Goal: Task Accomplishment & Management: Manage account settings

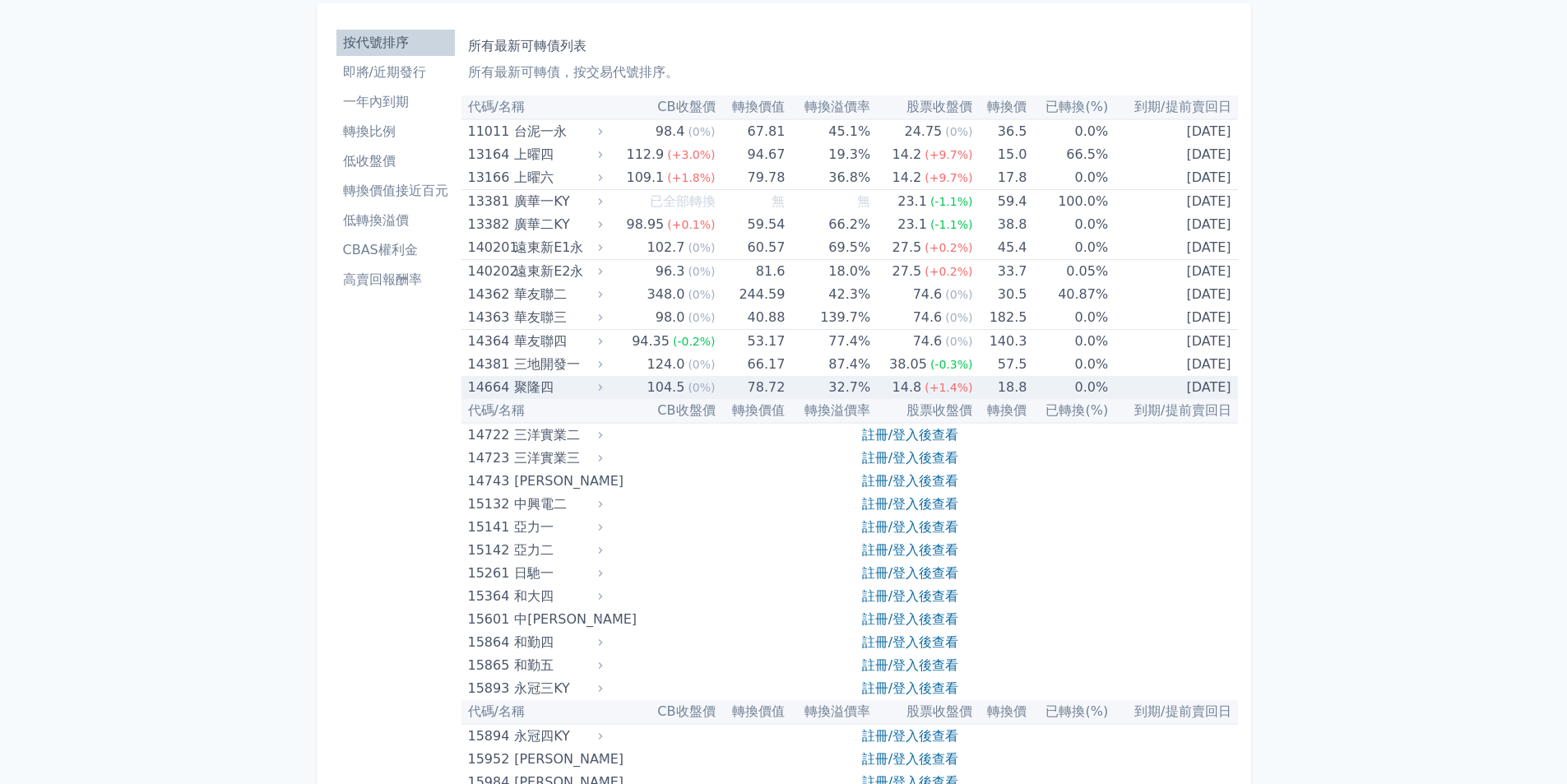
scroll to position [83, 0]
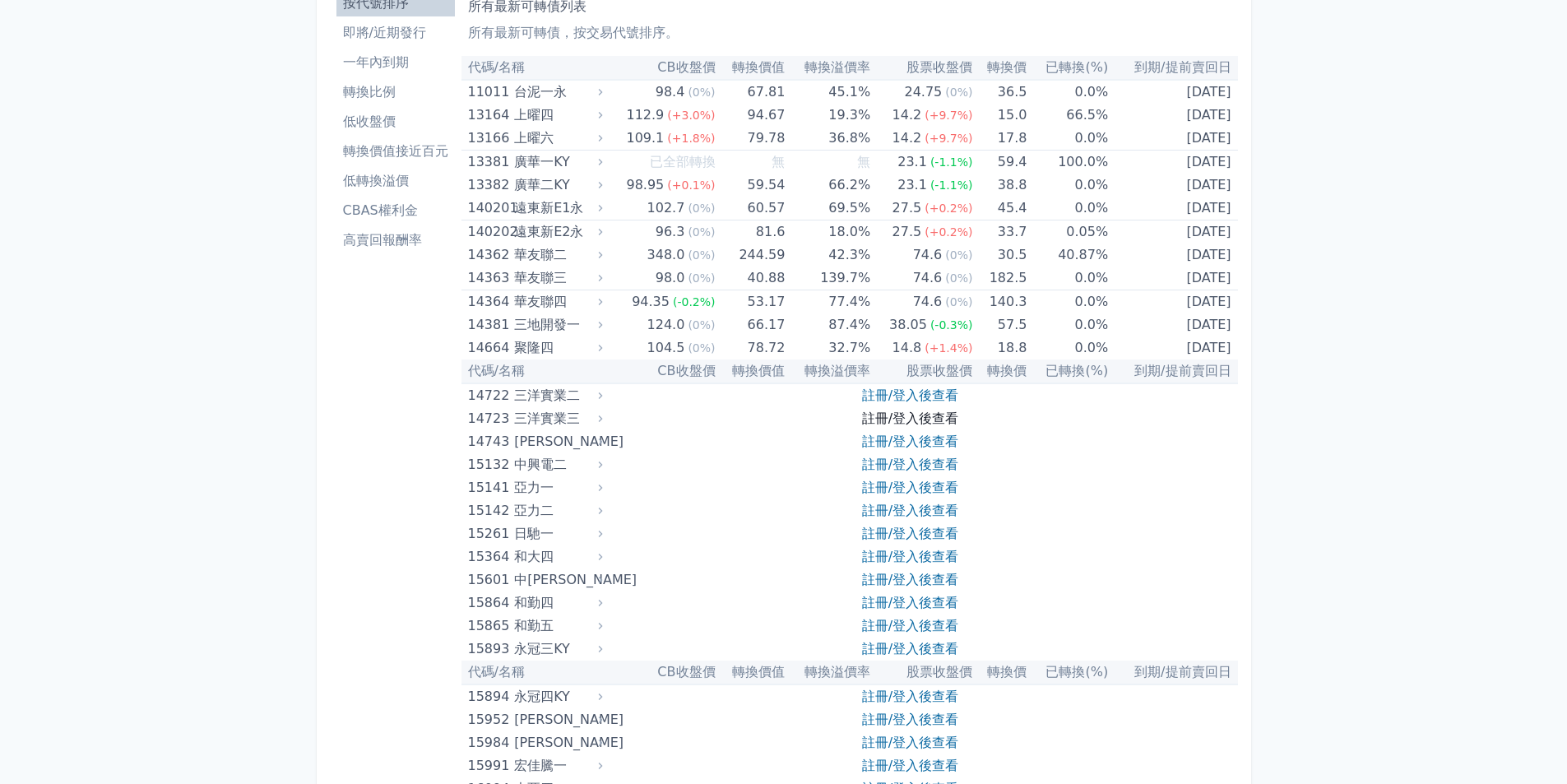
click at [867, 418] on link "註冊/登入後查看" at bounding box center [910, 418] width 96 height 16
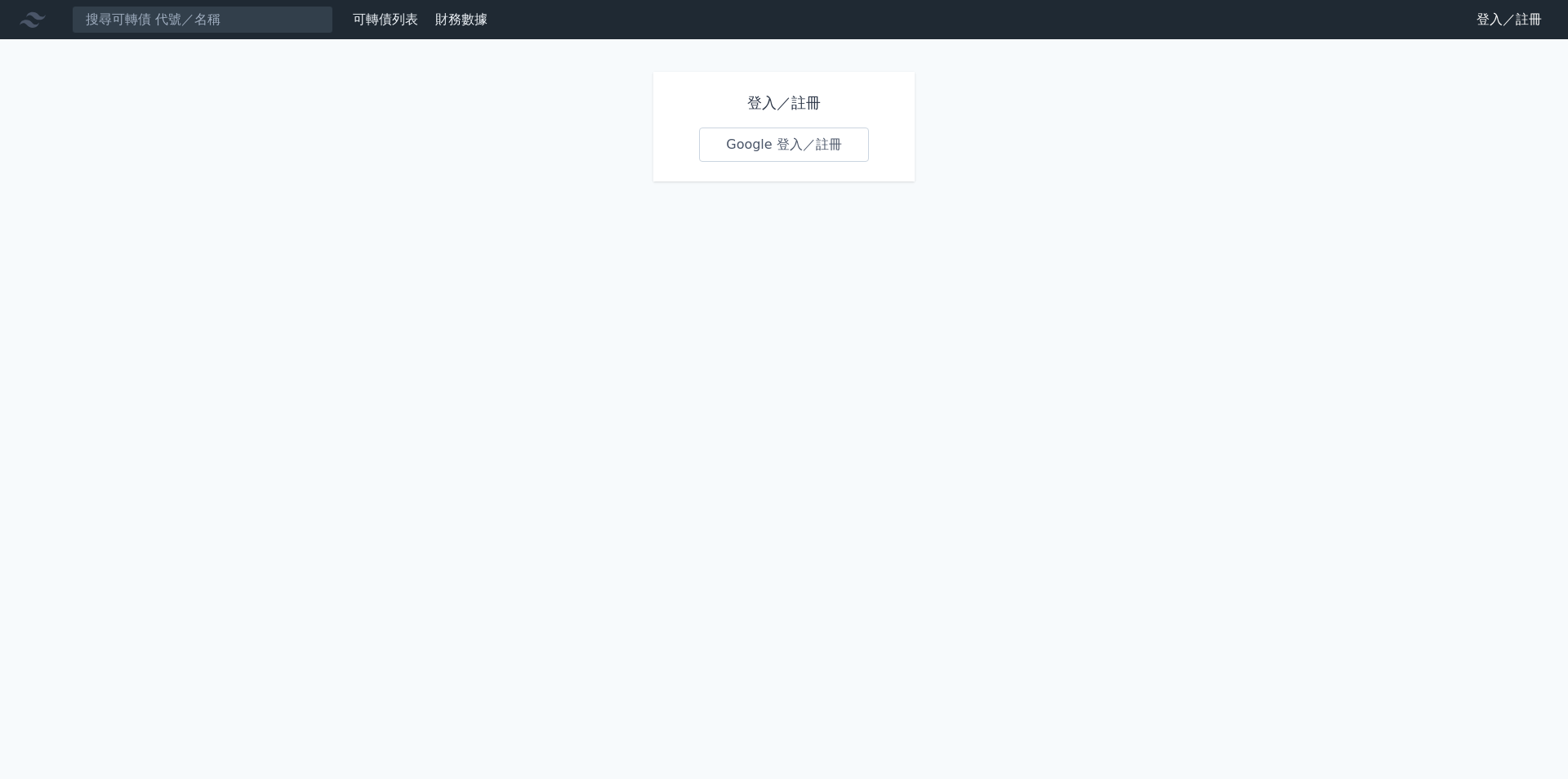
click at [824, 142] on link "Google 登入／註冊" at bounding box center [784, 144] width 170 height 34
click at [785, 144] on link "Google 登入／註冊" at bounding box center [784, 144] width 170 height 34
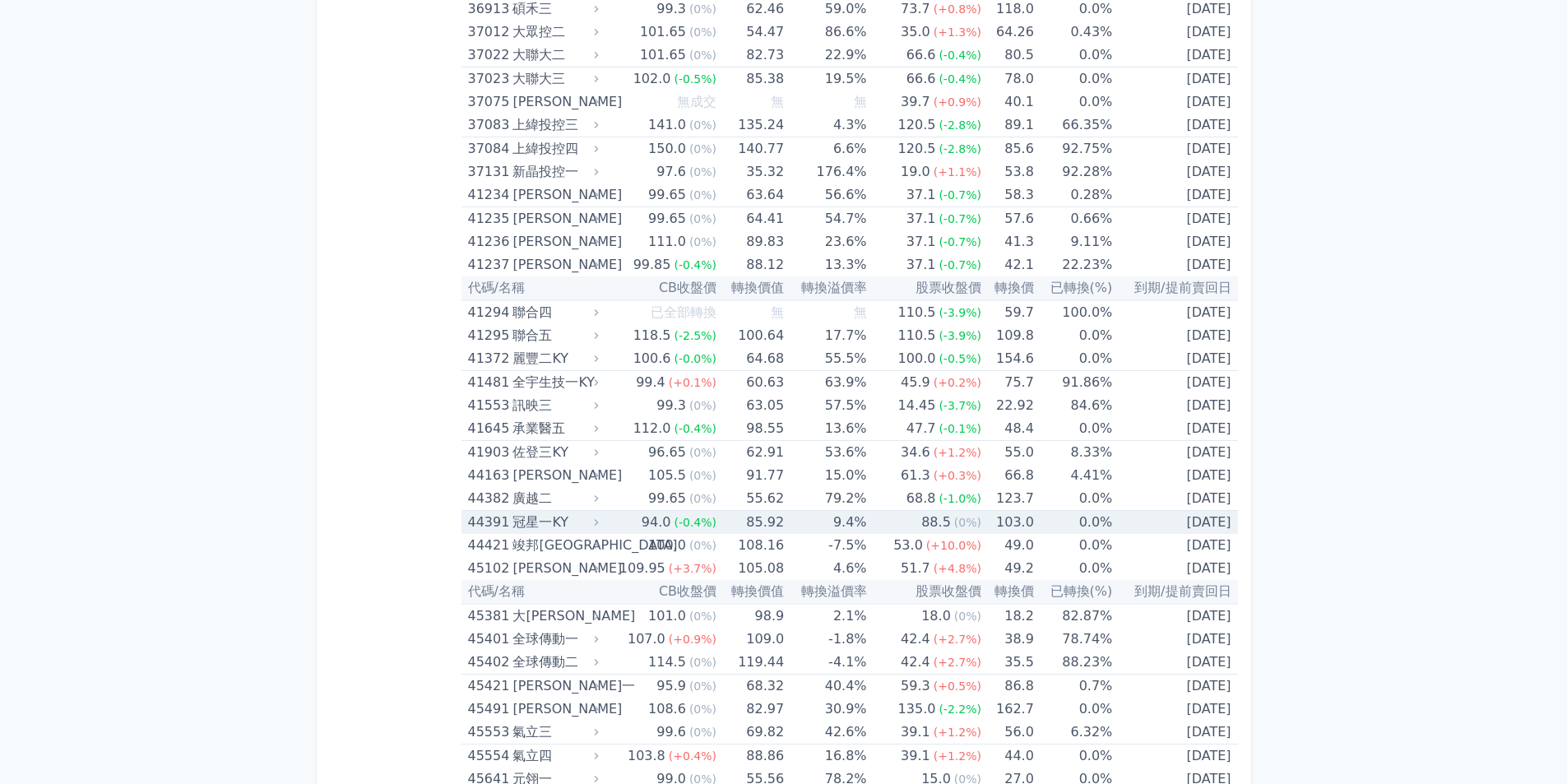
scroll to position [4440, 0]
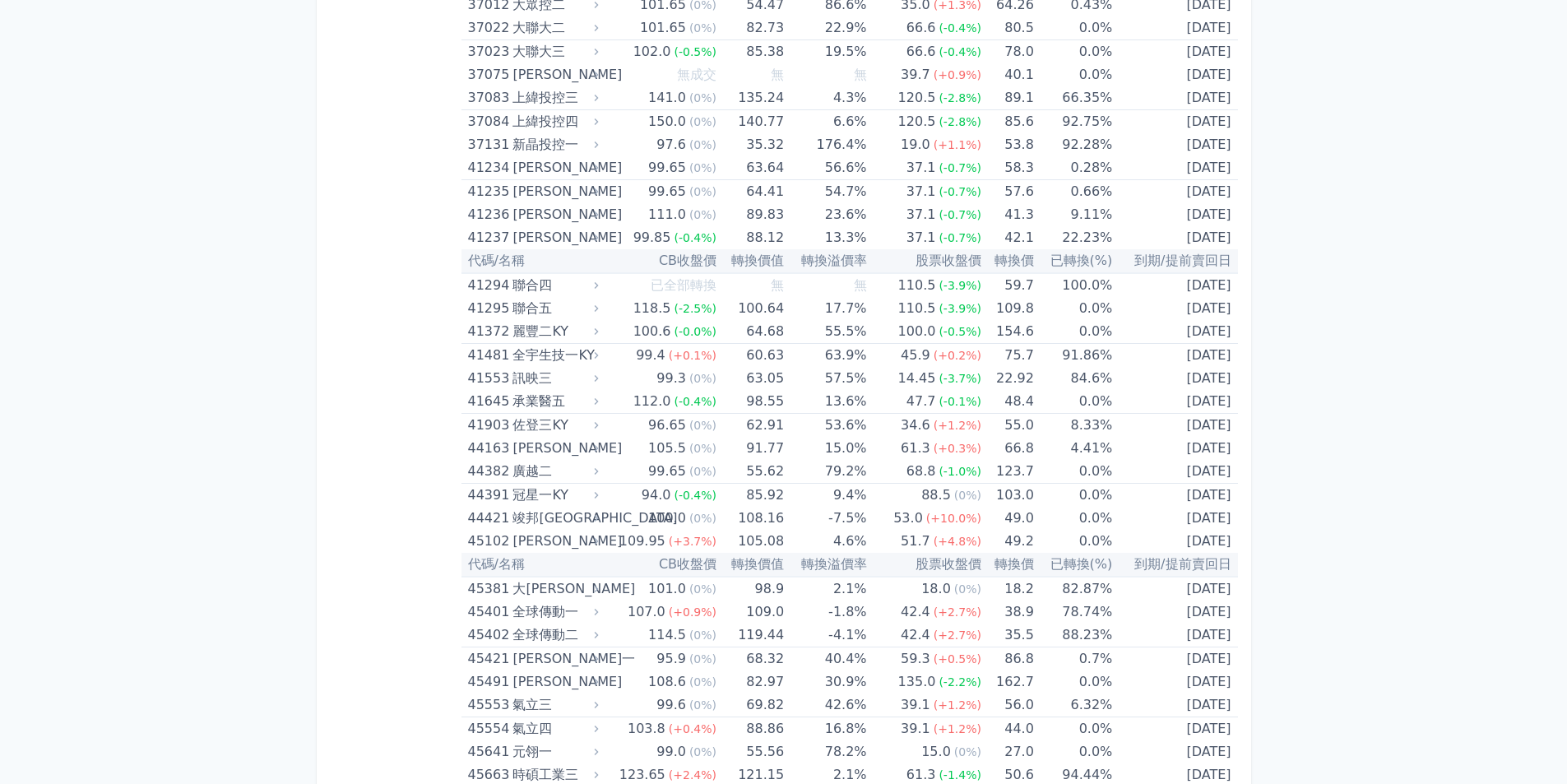
click at [333, 555] on div "按代號排序 即將/近期發行 一年內到期 轉換比例 低收盤價 轉換價值接近百元 低轉換溢價 CBAS權利金 高賣回報酬率" at bounding box center [396, 738] width 132 height 10225
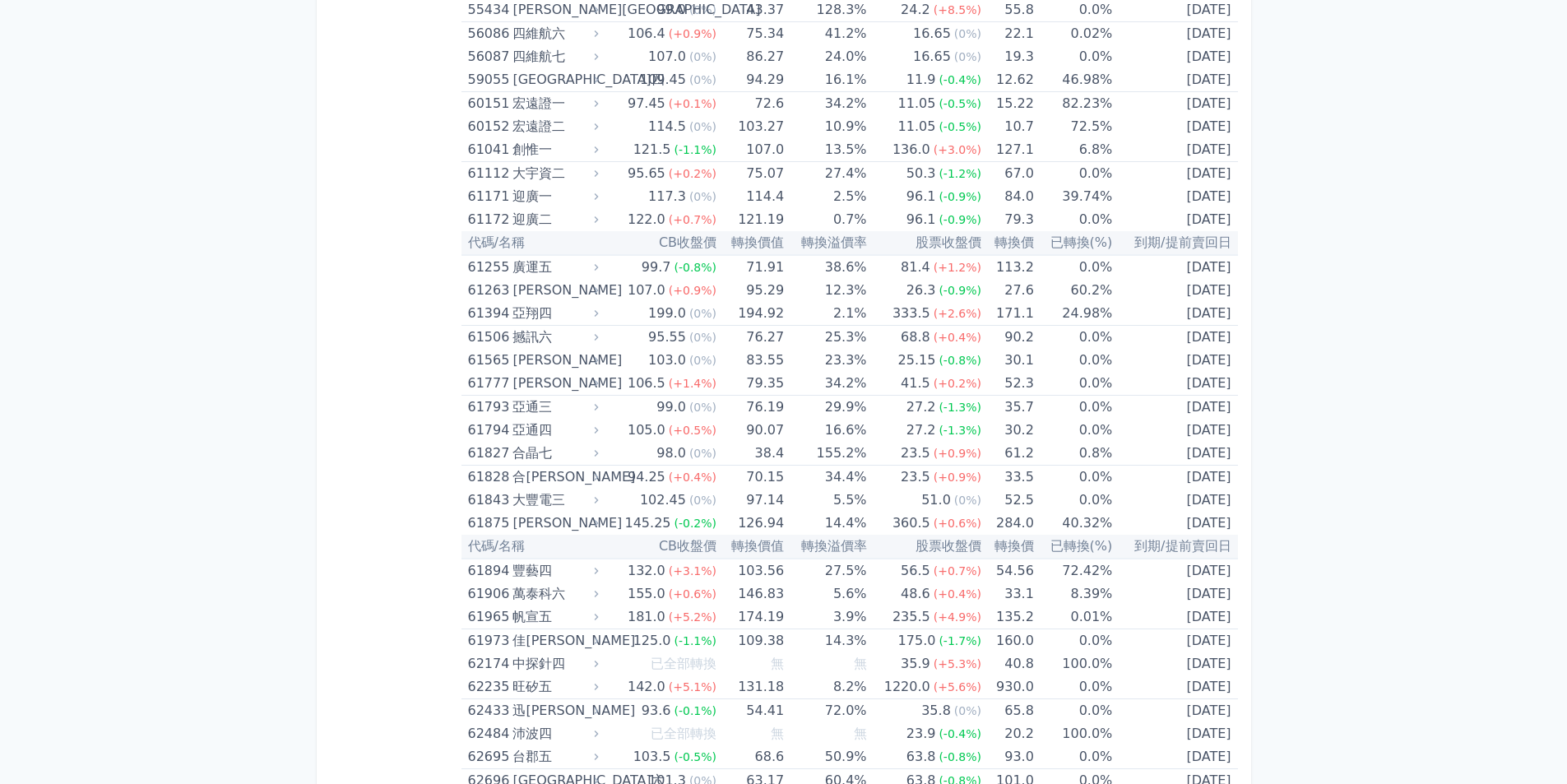
scroll to position [6249, 0]
